Goal: Task Accomplishment & Management: Use online tool/utility

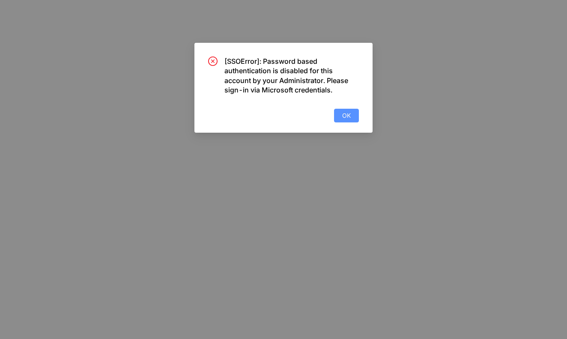
click at [348, 114] on span "OK" at bounding box center [346, 115] width 9 height 9
click at [336, 110] on button "OK" at bounding box center [346, 116] width 25 height 14
